Goal: Task Accomplishment & Management: Use online tool/utility

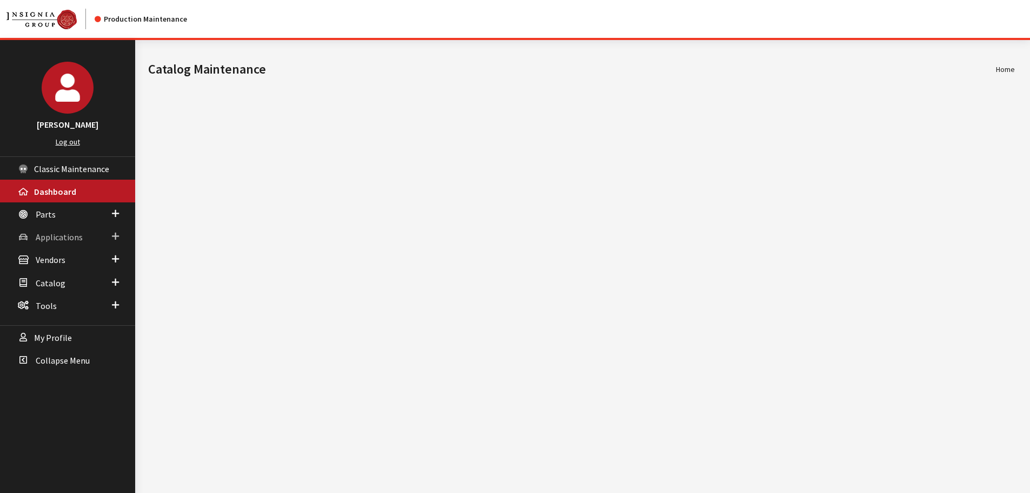
click at [58, 234] on span "Applications" at bounding box center [59, 236] width 47 height 11
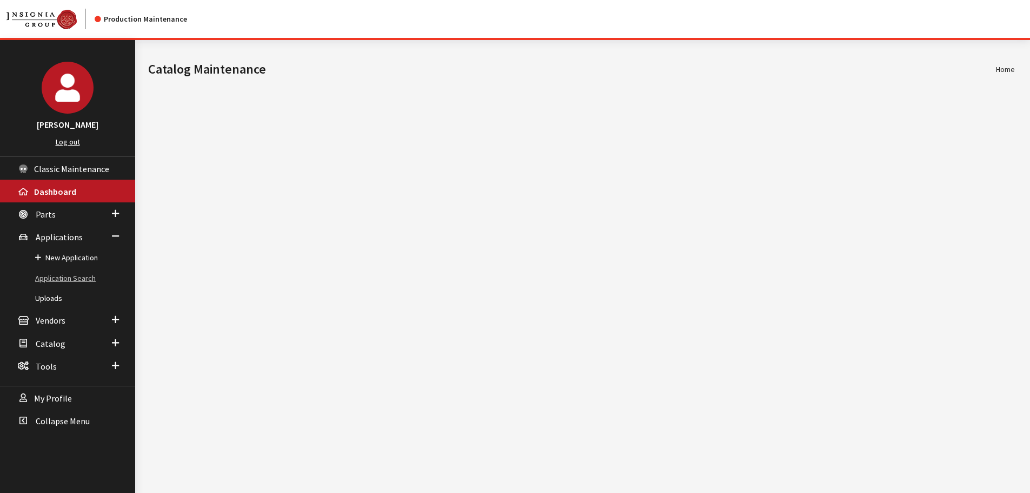
click at [80, 272] on link "Application Search" at bounding box center [67, 278] width 135 height 20
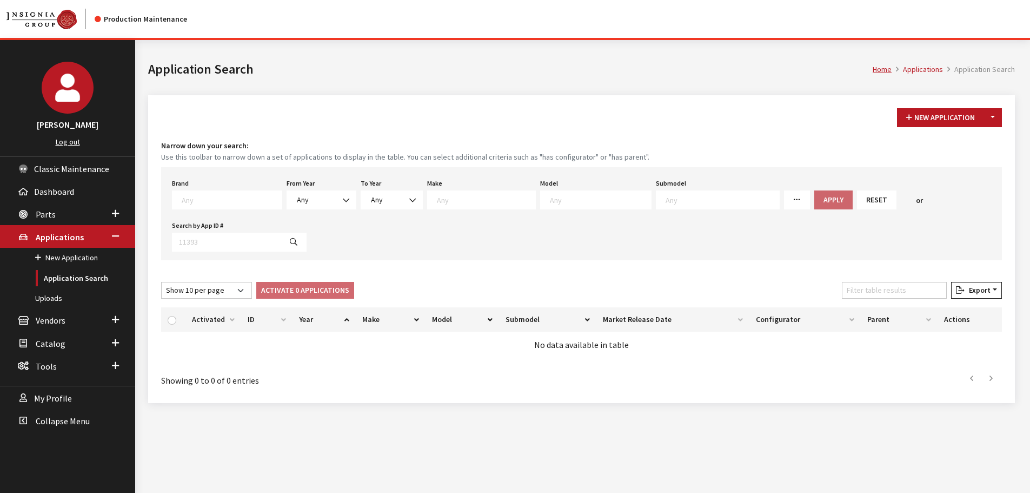
click at [215, 203] on textarea "Search" at bounding box center [232, 200] width 100 height 10
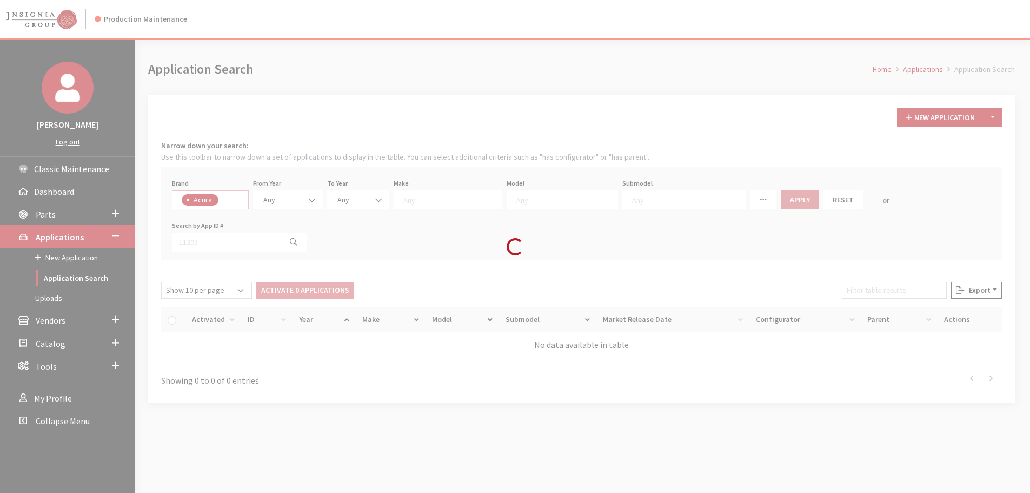
select select "8"
select select
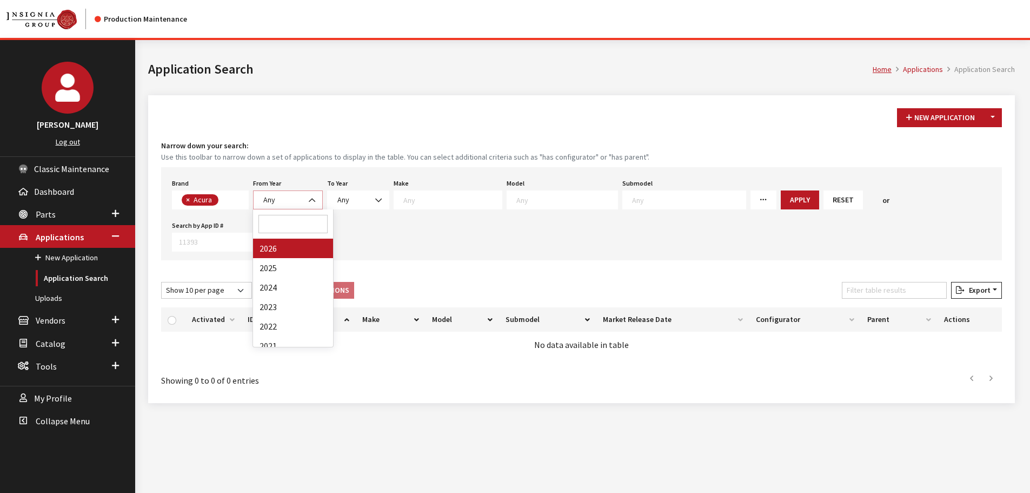
click at [292, 196] on span "Any" at bounding box center [288, 199] width 56 height 11
select select "2026"
select select
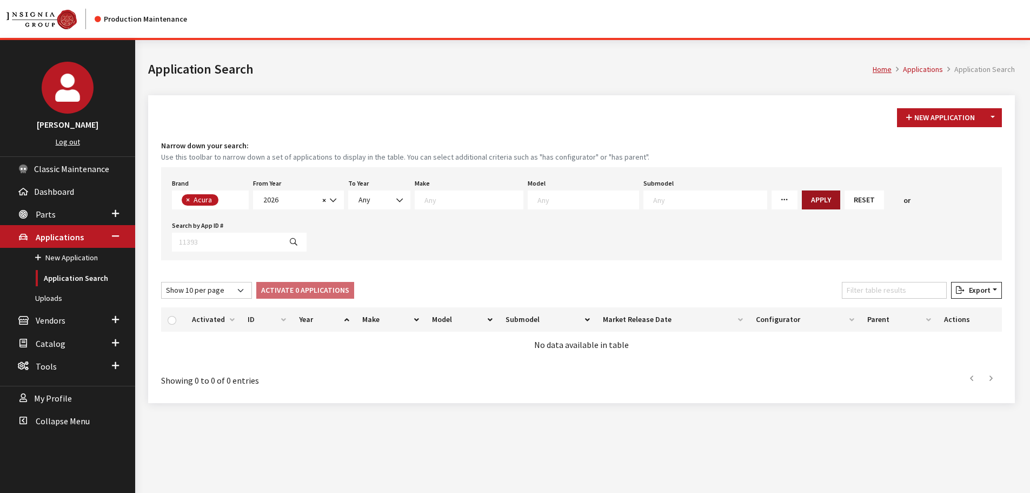
click at [802, 194] on button "Apply" at bounding box center [821, 199] width 38 height 19
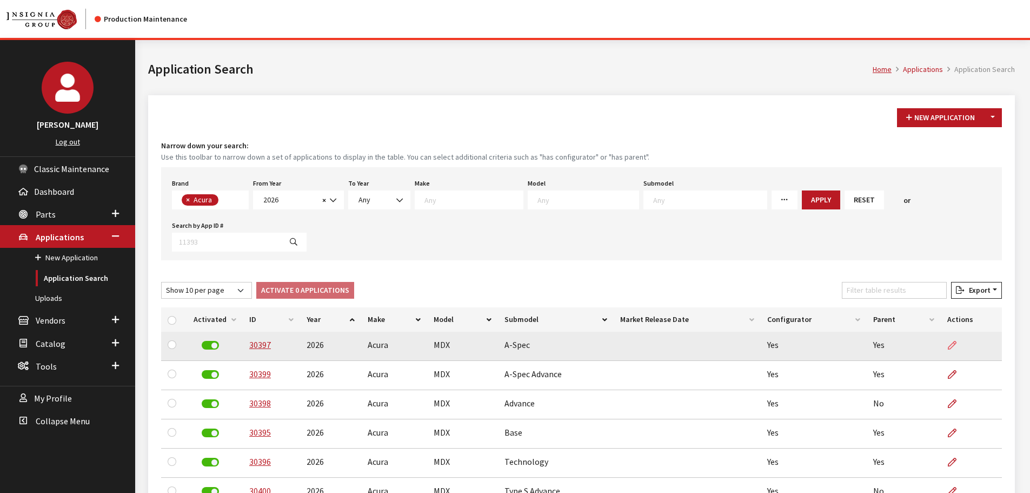
click at [956, 340] on link at bounding box center [956, 344] width 18 height 27
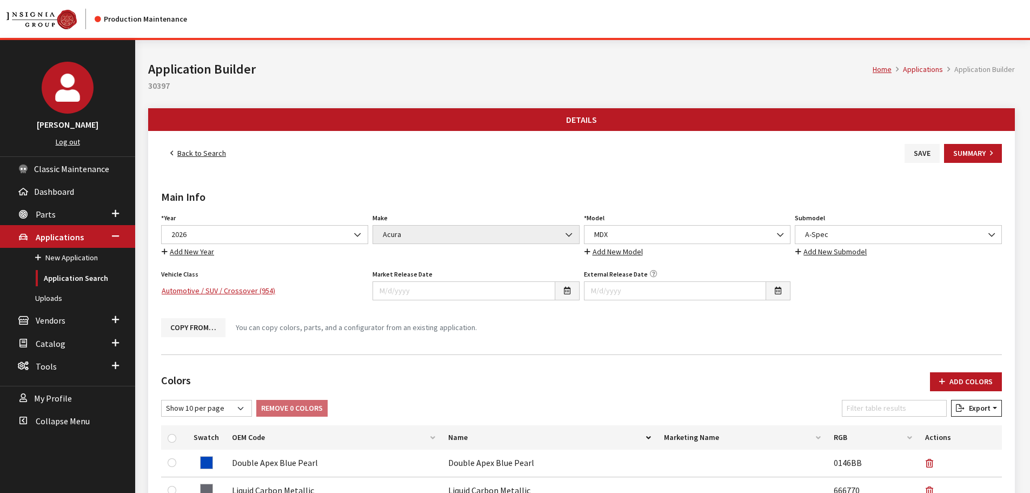
click at [846, 253] on link "Add New Submodel" at bounding box center [831, 251] width 72 height 12
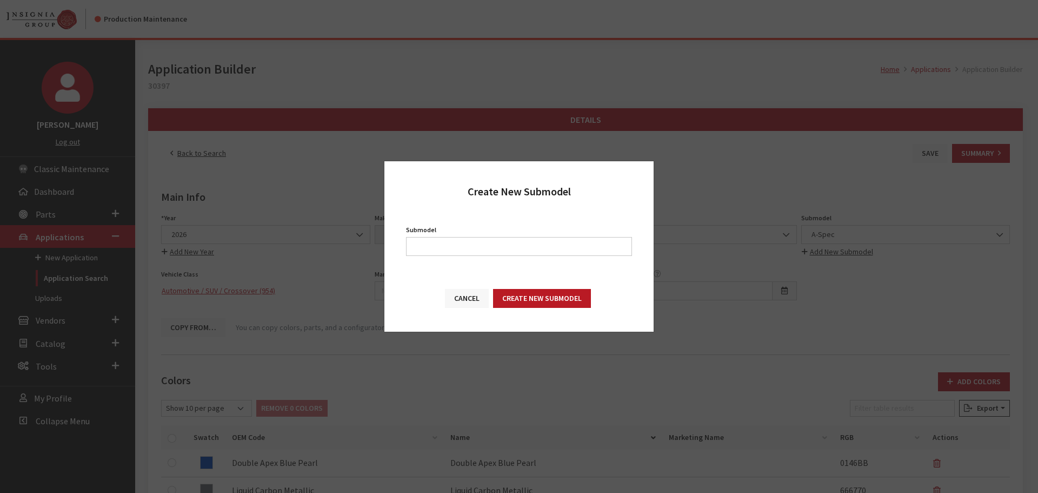
click at [470, 298] on button "Cancel" at bounding box center [467, 298] width 44 height 19
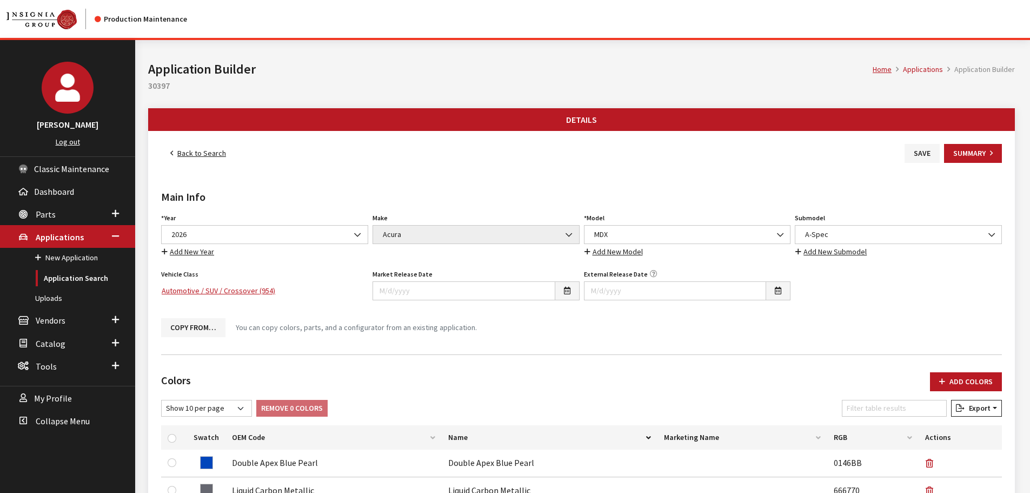
click at [189, 151] on link "Back to Search" at bounding box center [198, 153] width 74 height 19
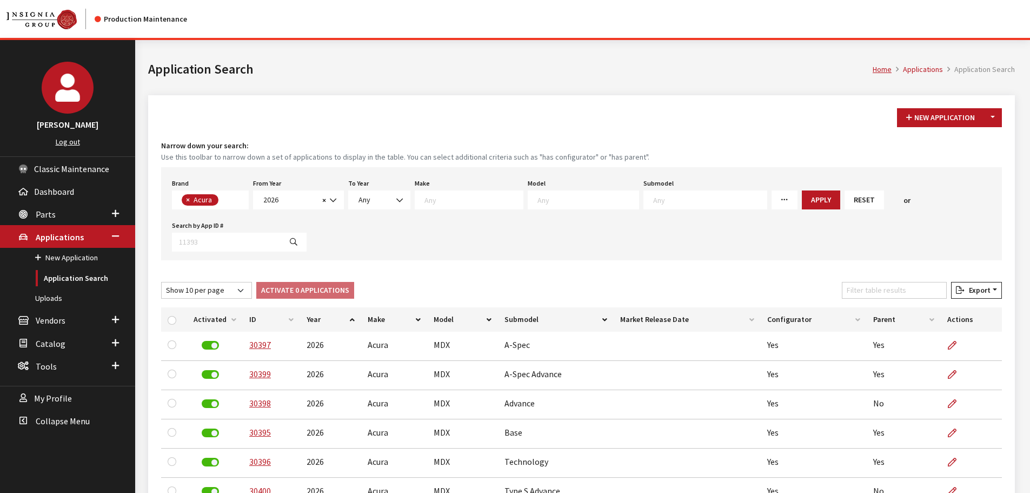
drag, startPoint x: 606, startPoint y: 77, endPoint x: 622, endPoint y: 2, distance: 76.8
click at [608, 77] on h1 "Application Search" at bounding box center [510, 68] width 725 height 19
click at [39, 366] on span "Tools" at bounding box center [46, 366] width 21 height 11
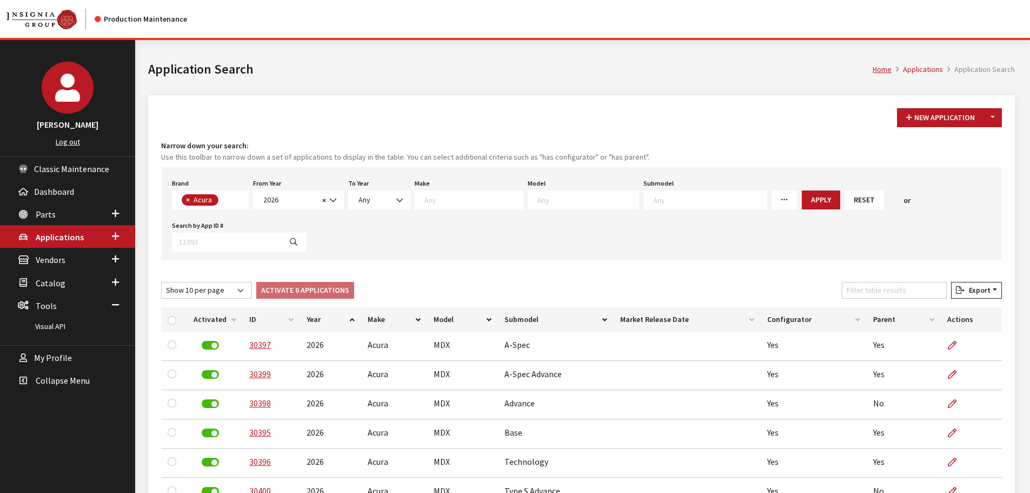
click at [529, 90] on div "Home Applications Application Search Application Search" at bounding box center [582, 67] width 880 height 55
